Goal: Navigation & Orientation: Find specific page/section

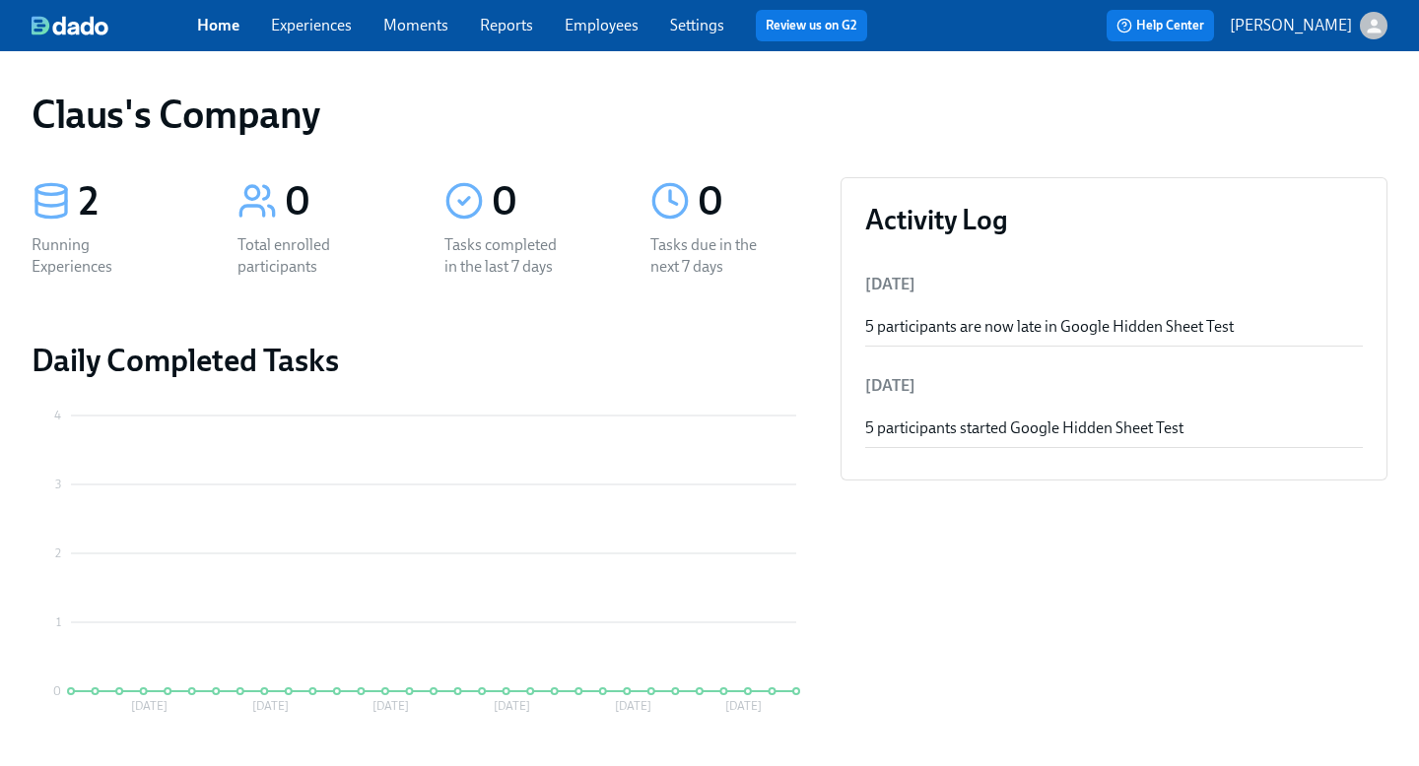
click at [1375, 28] on icon "button" at bounding box center [1373, 26] width 21 height 21
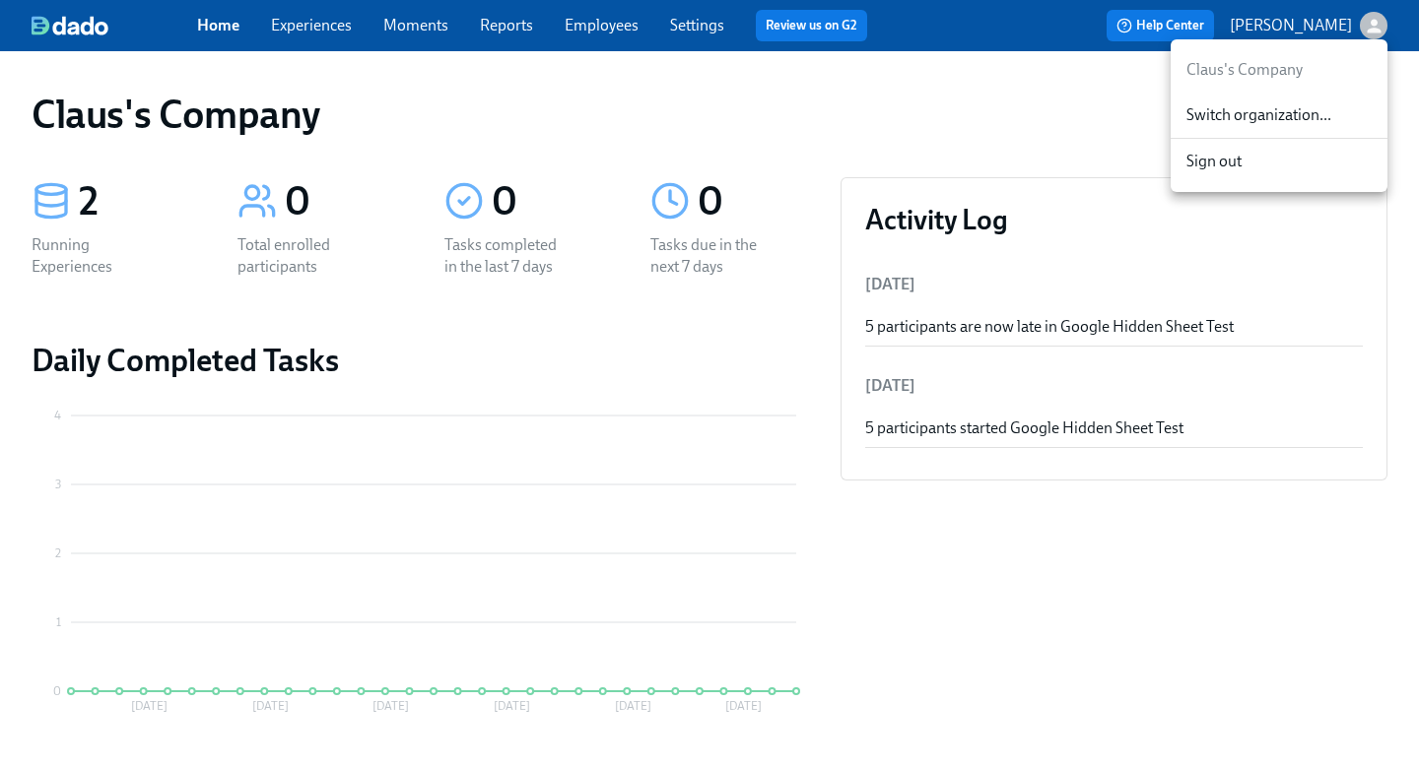
click at [1296, 115] on span "Switch organization..." at bounding box center [1278, 115] width 185 height 22
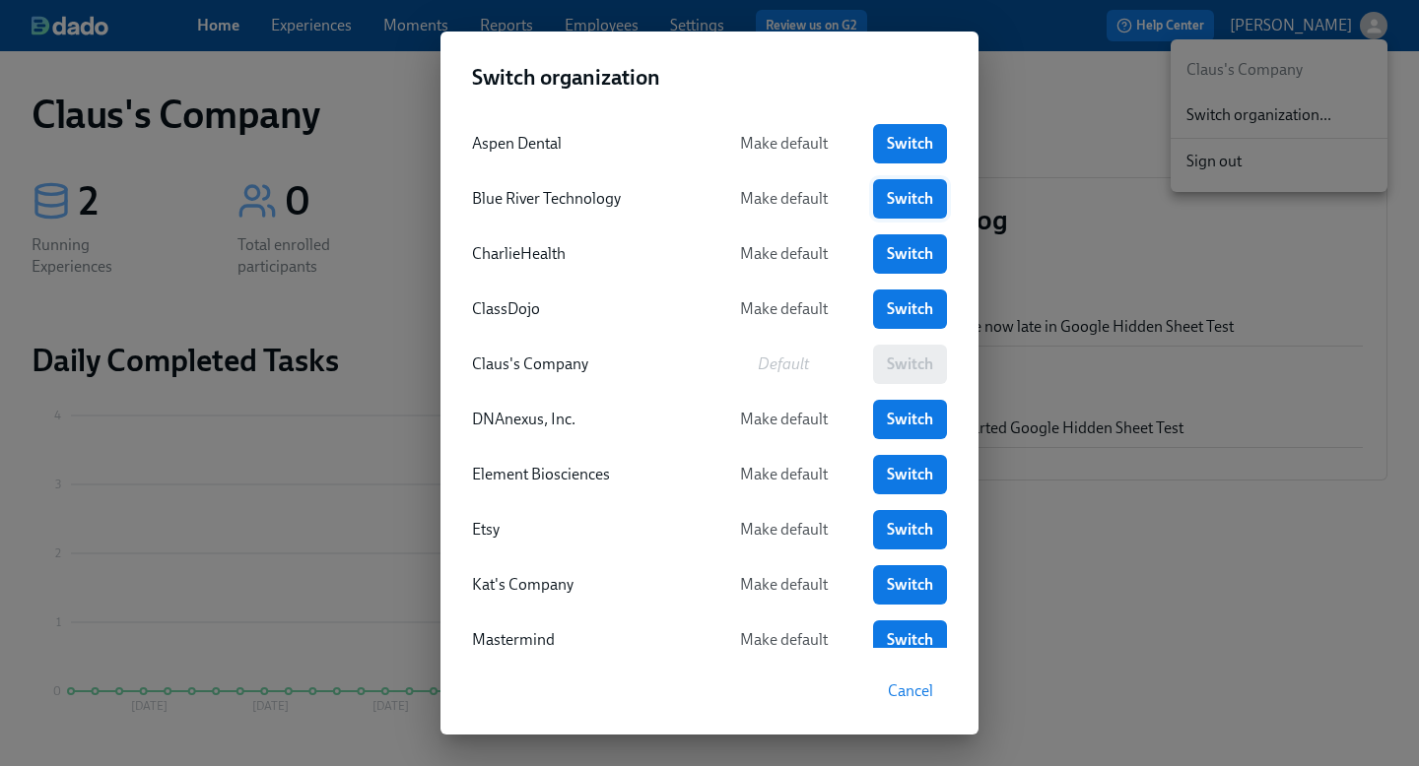
click at [905, 195] on span "Switch" at bounding box center [910, 199] width 46 height 20
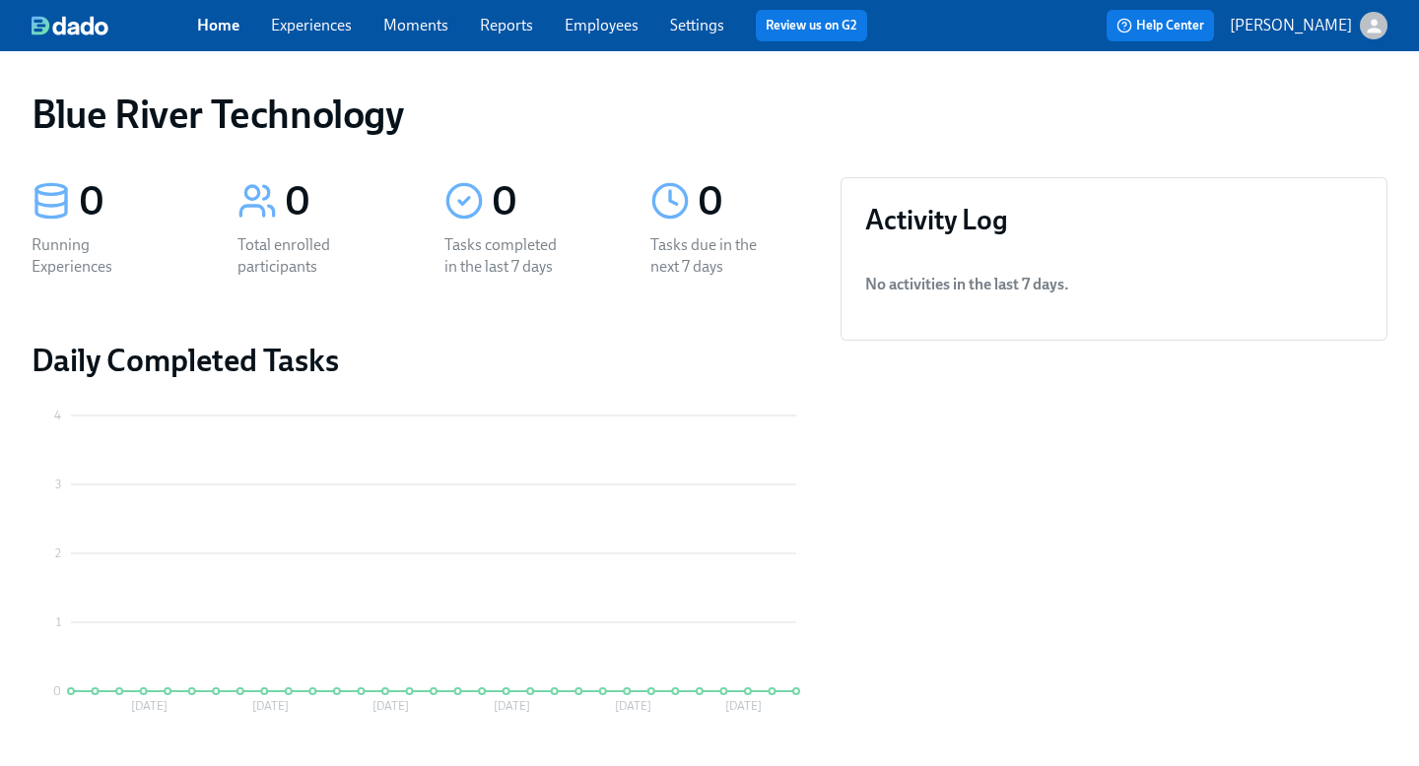
click at [320, 36] on div "Home Experiences Moments Reports Employees Settings Review us on G2" at bounding box center [540, 26] width 686 height 32
click at [315, 29] on link "Experiences" at bounding box center [311, 25] width 81 height 19
